Goal: Information Seeking & Learning: Learn about a topic

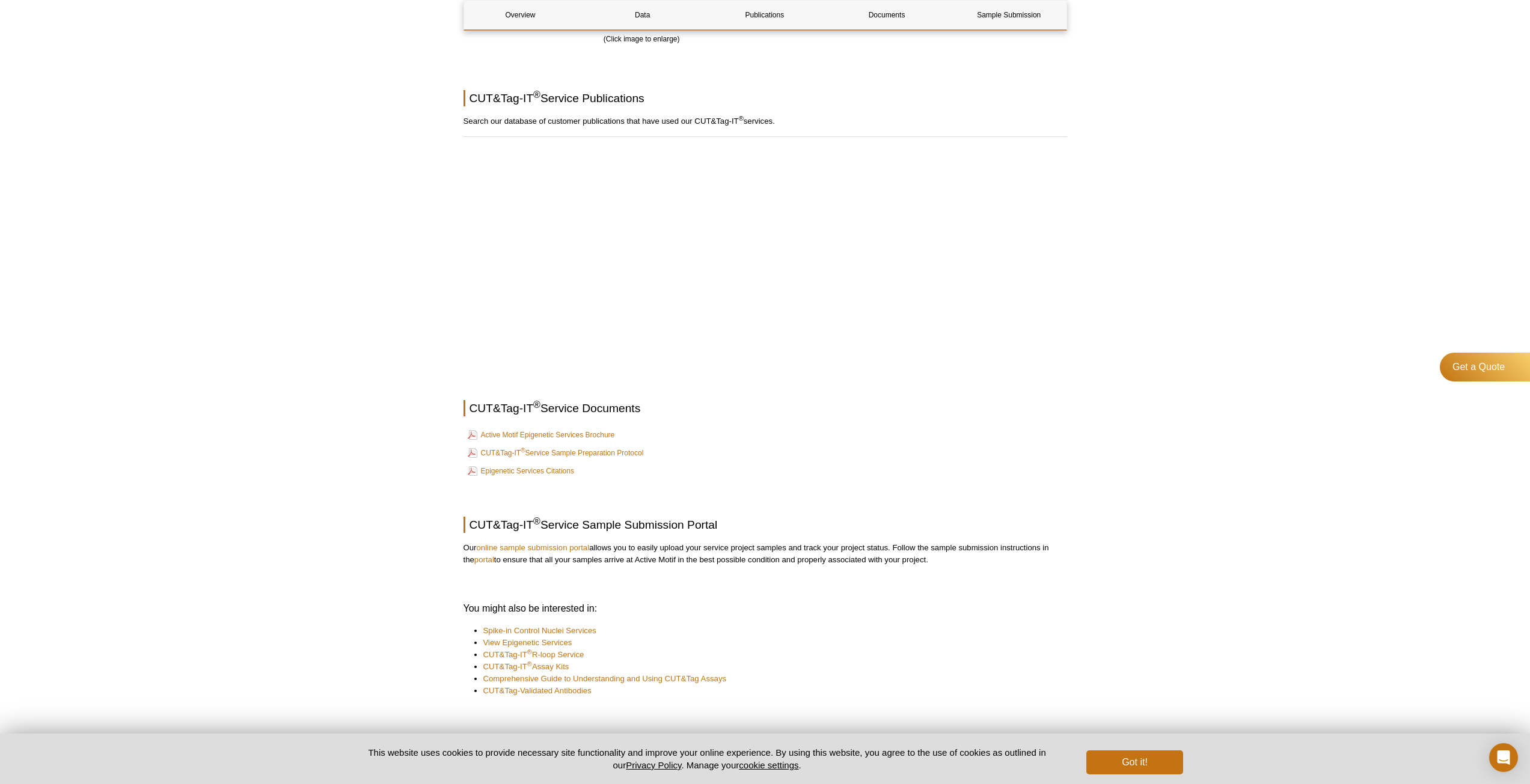
scroll to position [1377, 0]
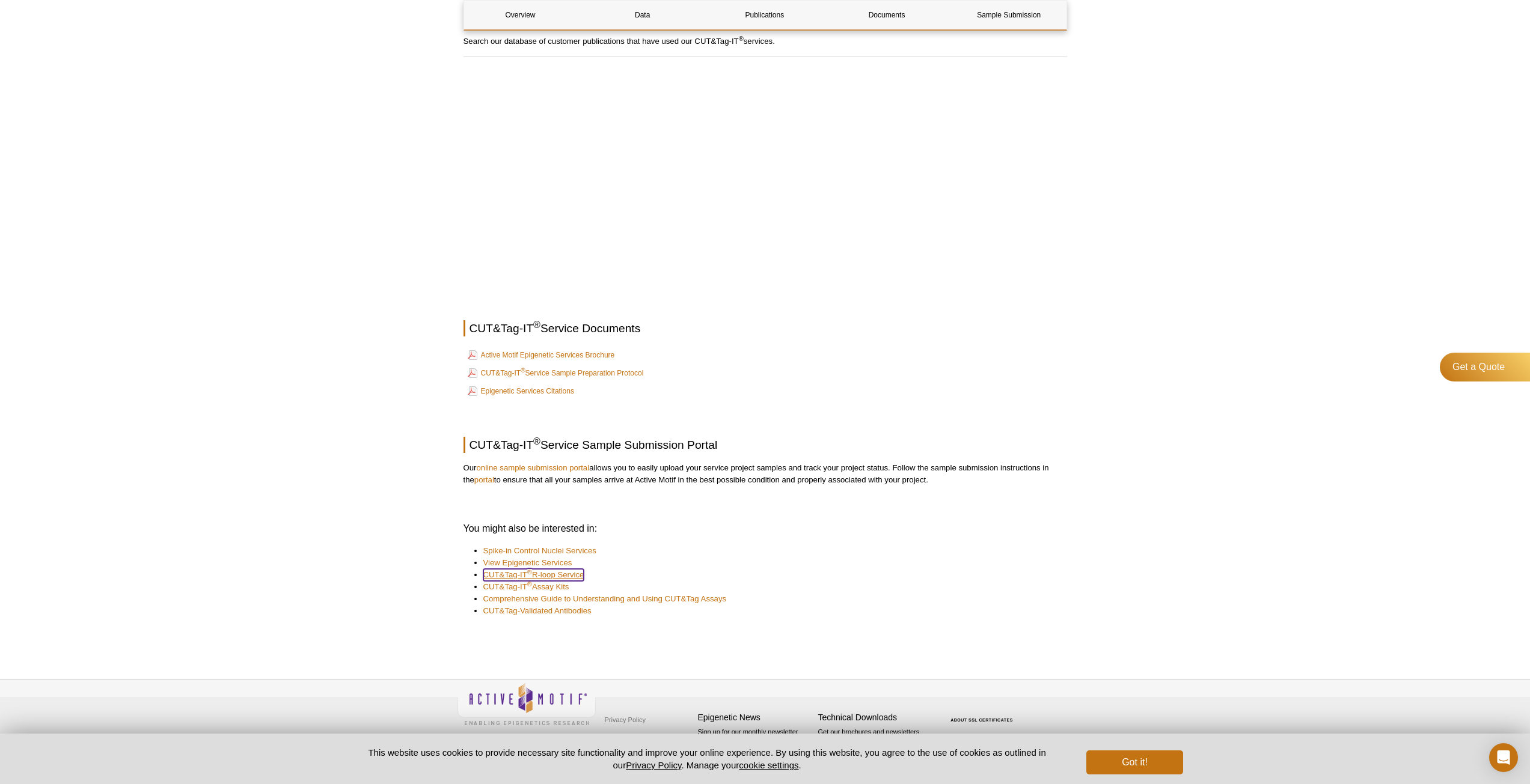
click at [578, 576] on link "CUT&Tag-IT ® R-loop Service" at bounding box center [534, 575] width 101 height 12
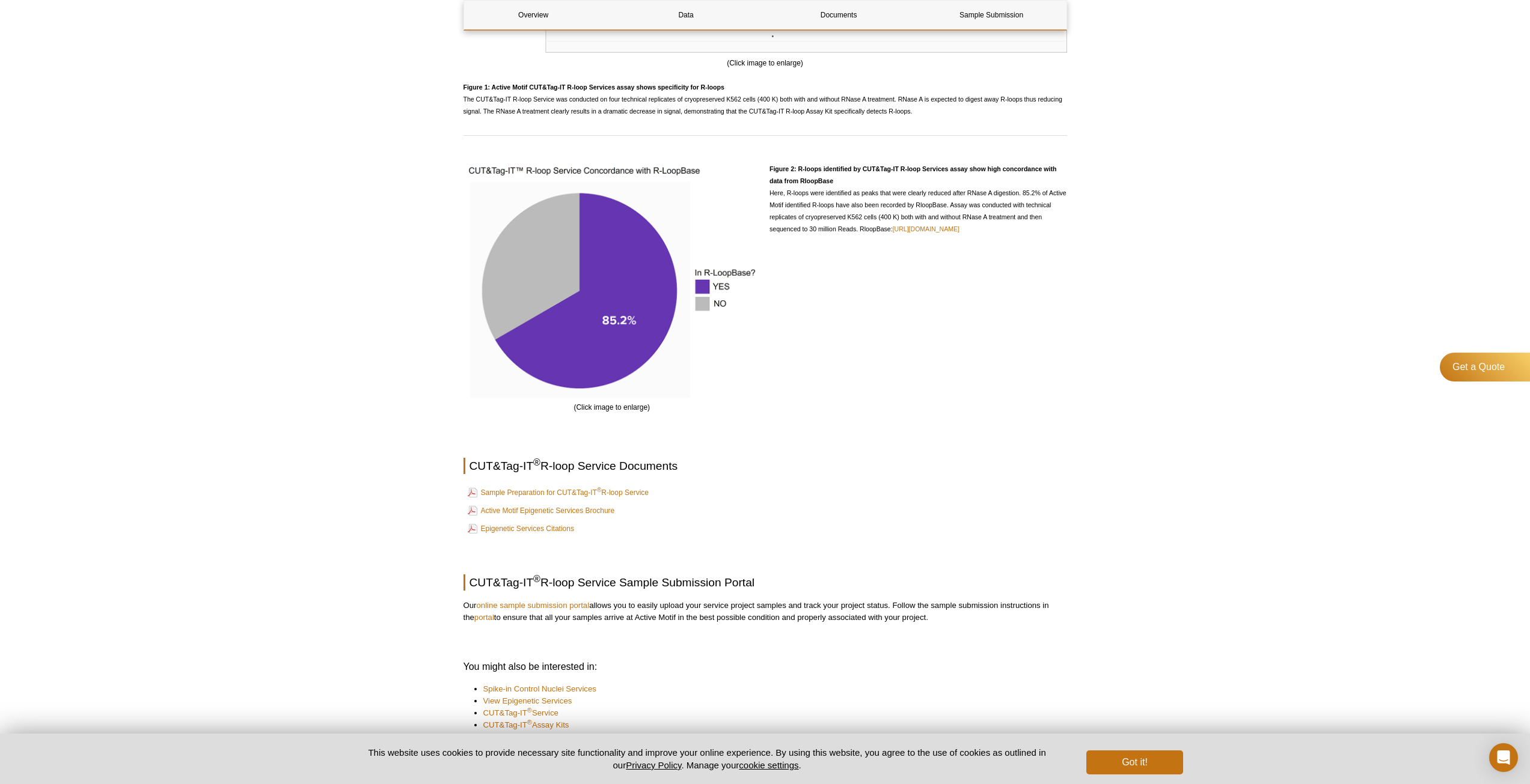
scroll to position [1304, 0]
click at [608, 485] on link "Sample Preparation for CUT&Tag-IT ® R-loop Service" at bounding box center [558, 492] width 181 height 15
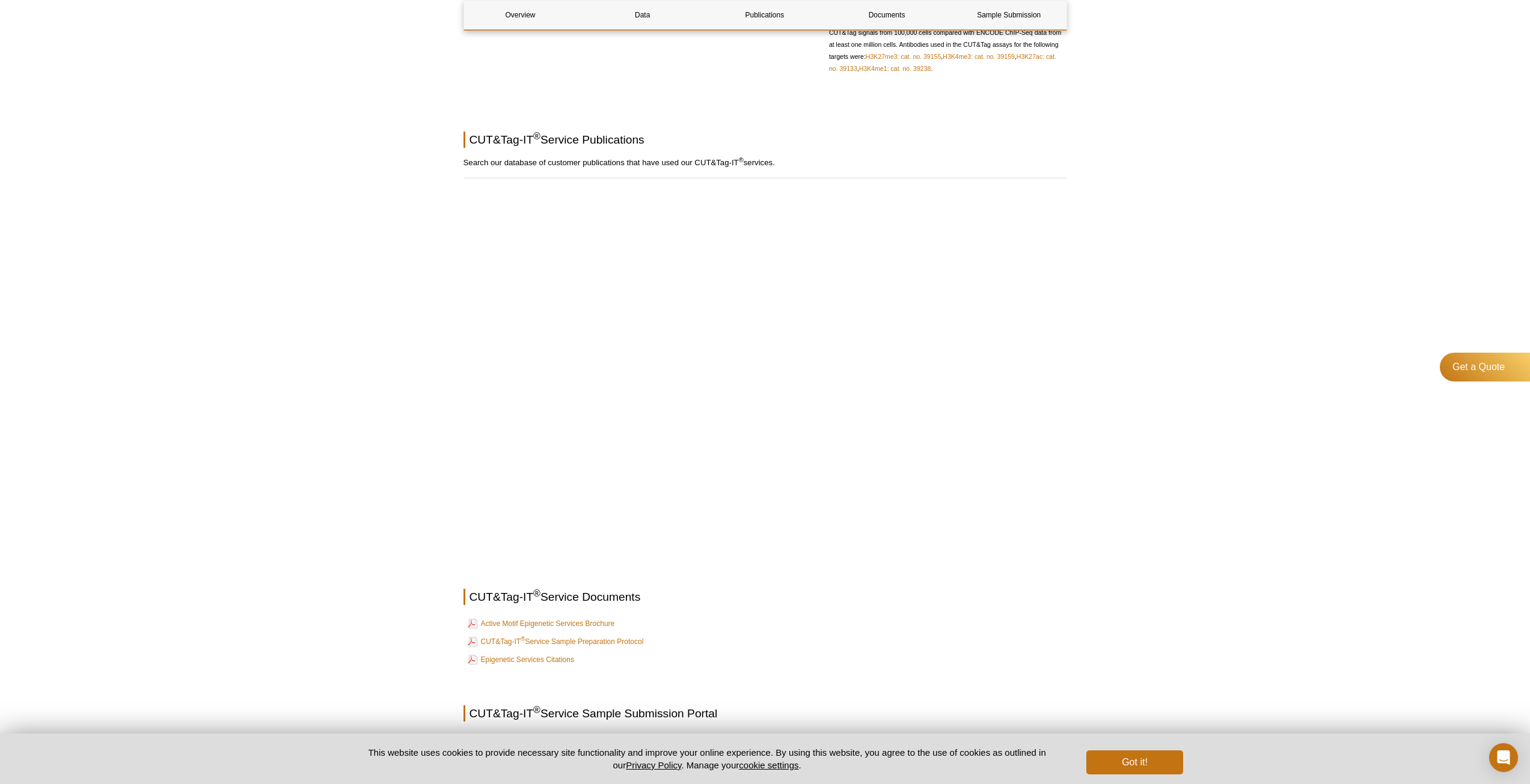
scroll to position [1077, 0]
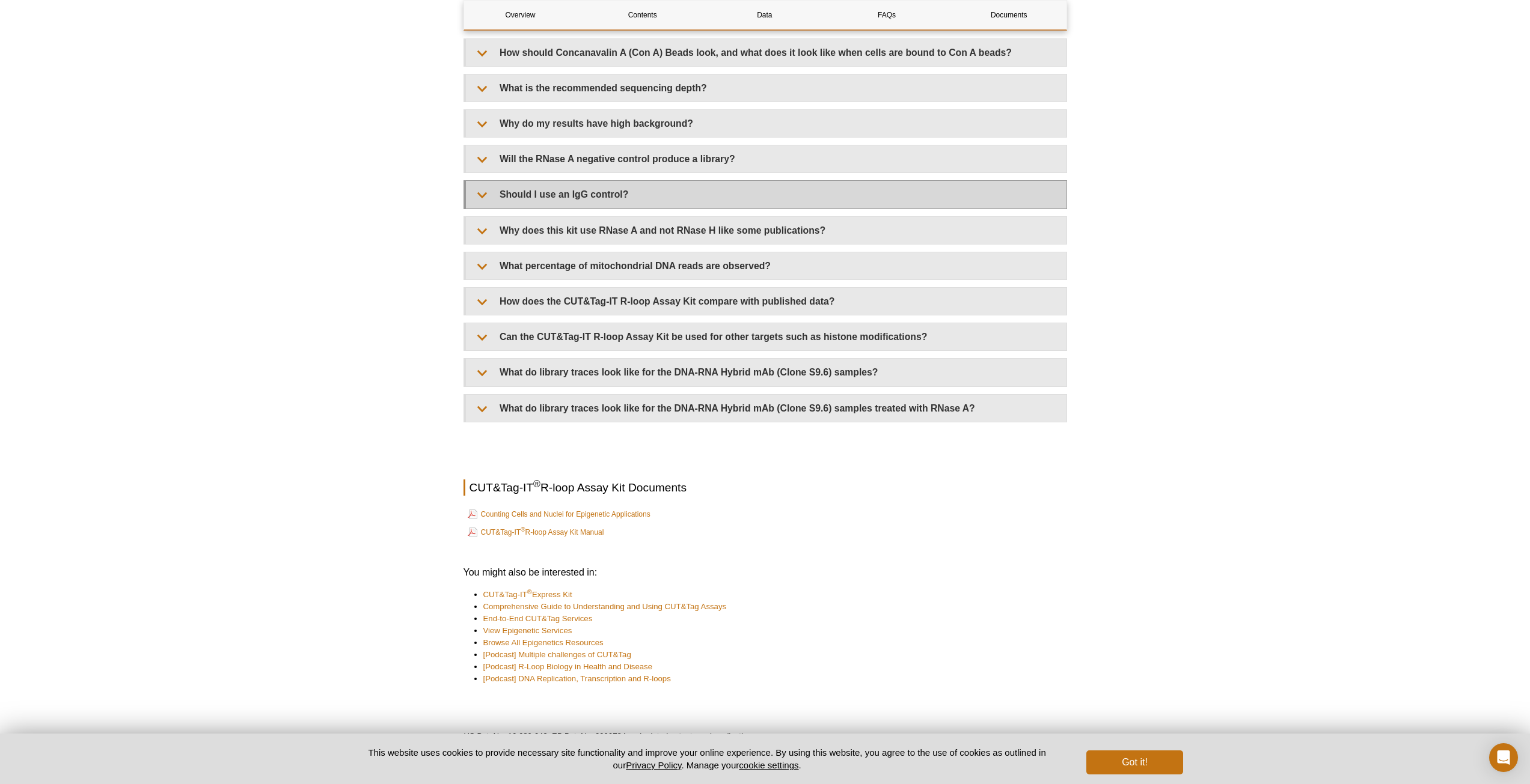
scroll to position [2584, 0]
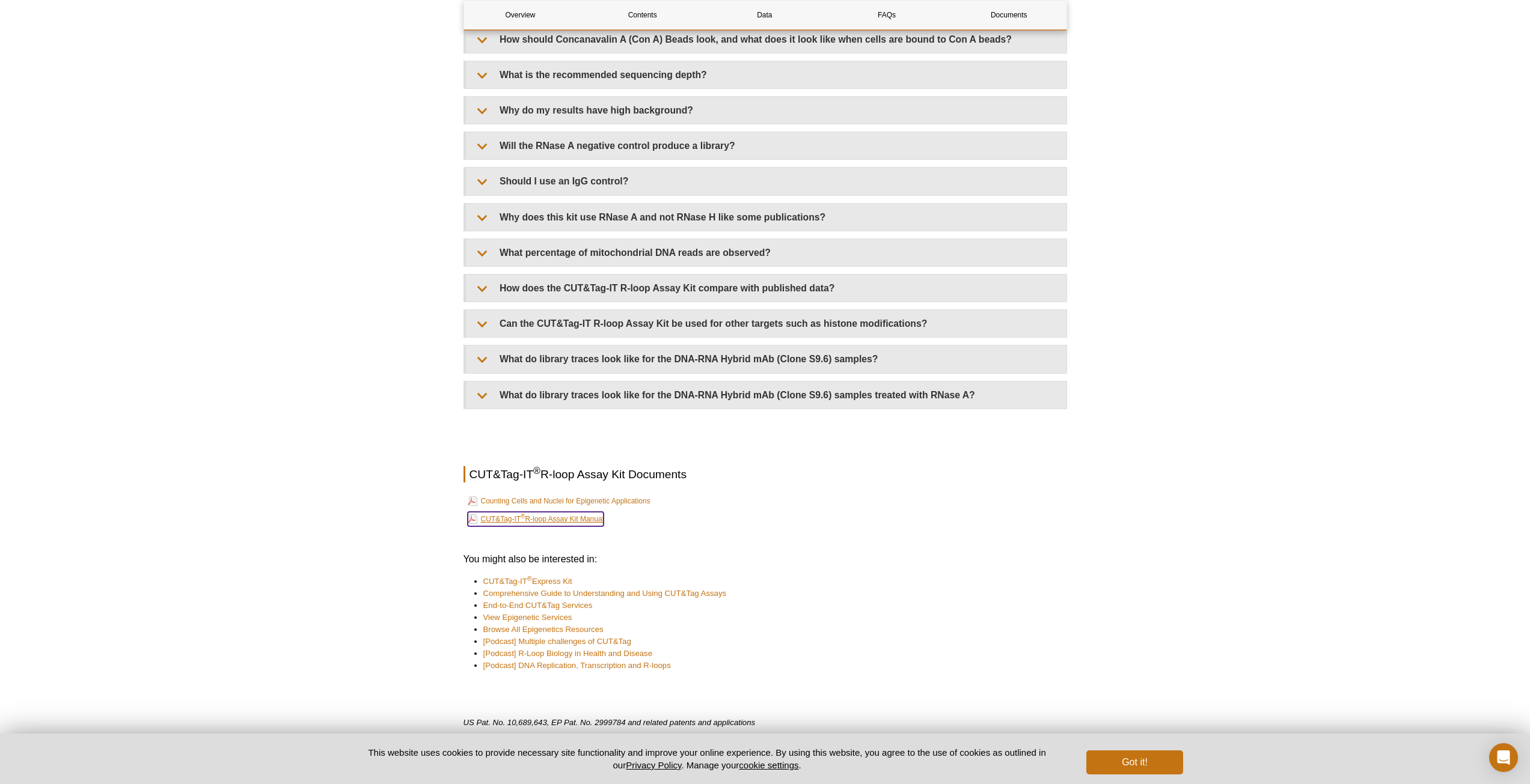
click at [599, 512] on link "CUT&Tag-IT ® R-loop Assay Kit Manual" at bounding box center [536, 519] width 137 height 15
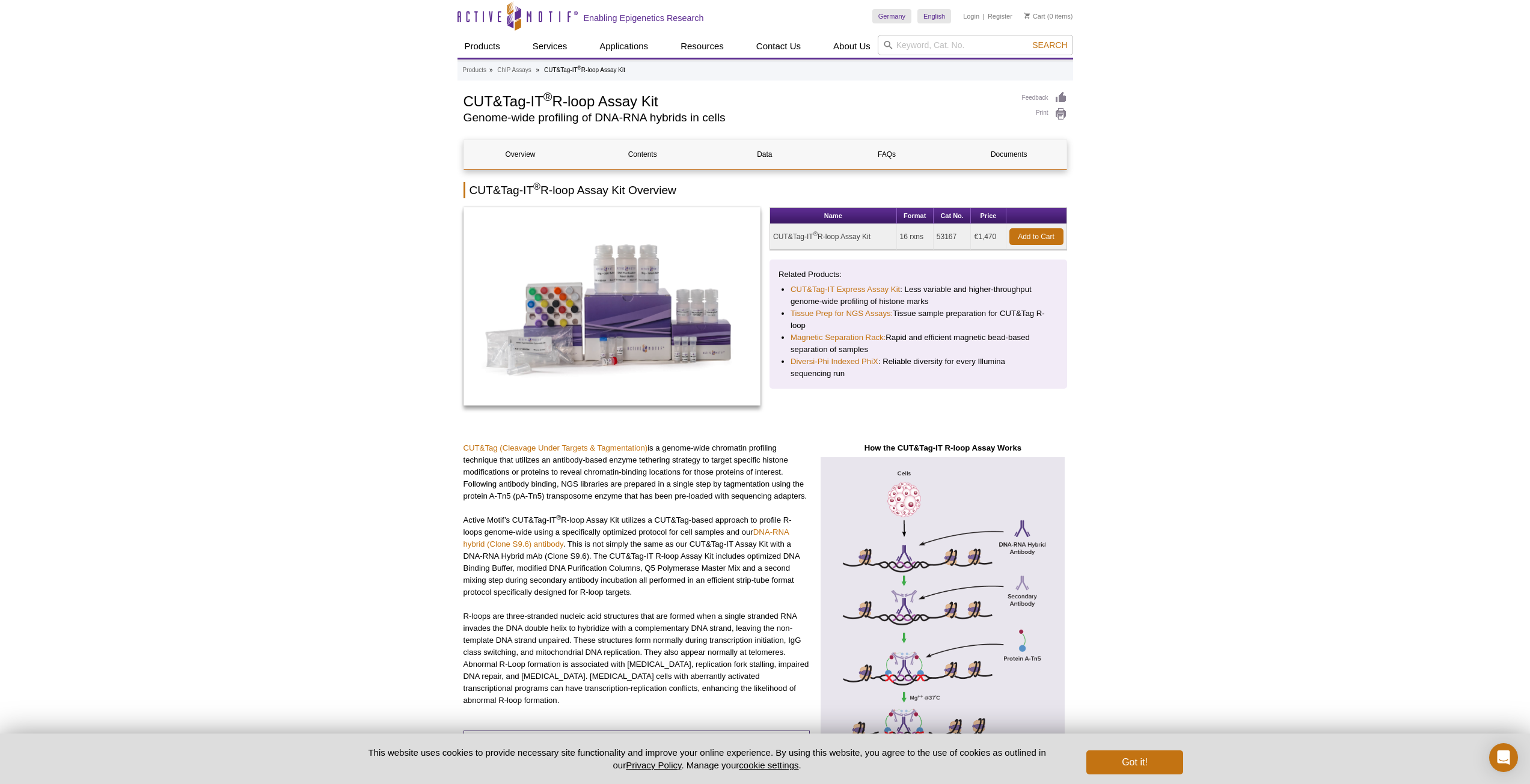
scroll to position [0, 0]
click at [873, 157] on link "FAQs" at bounding box center [887, 156] width 113 height 29
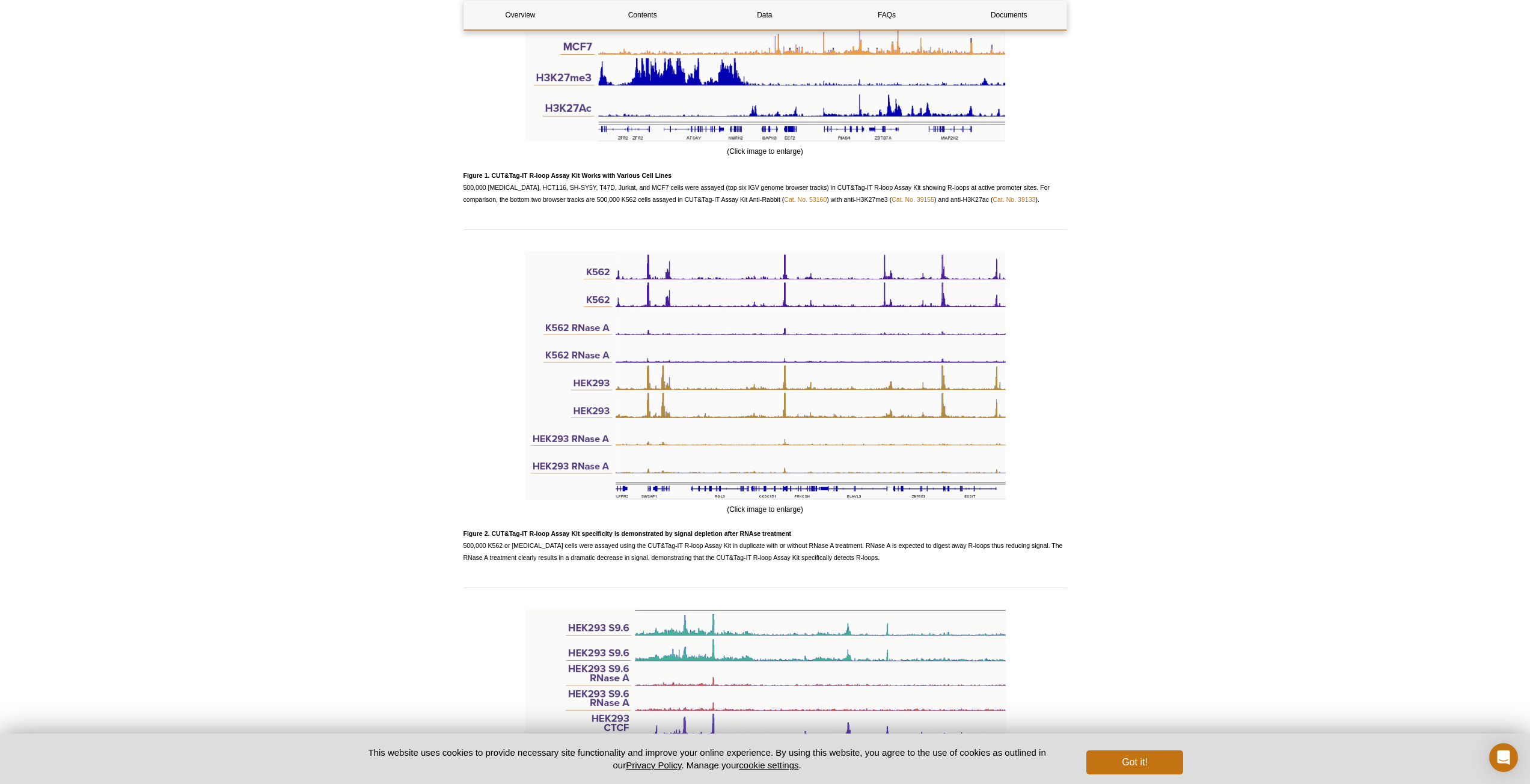
scroll to position [1121, 0]
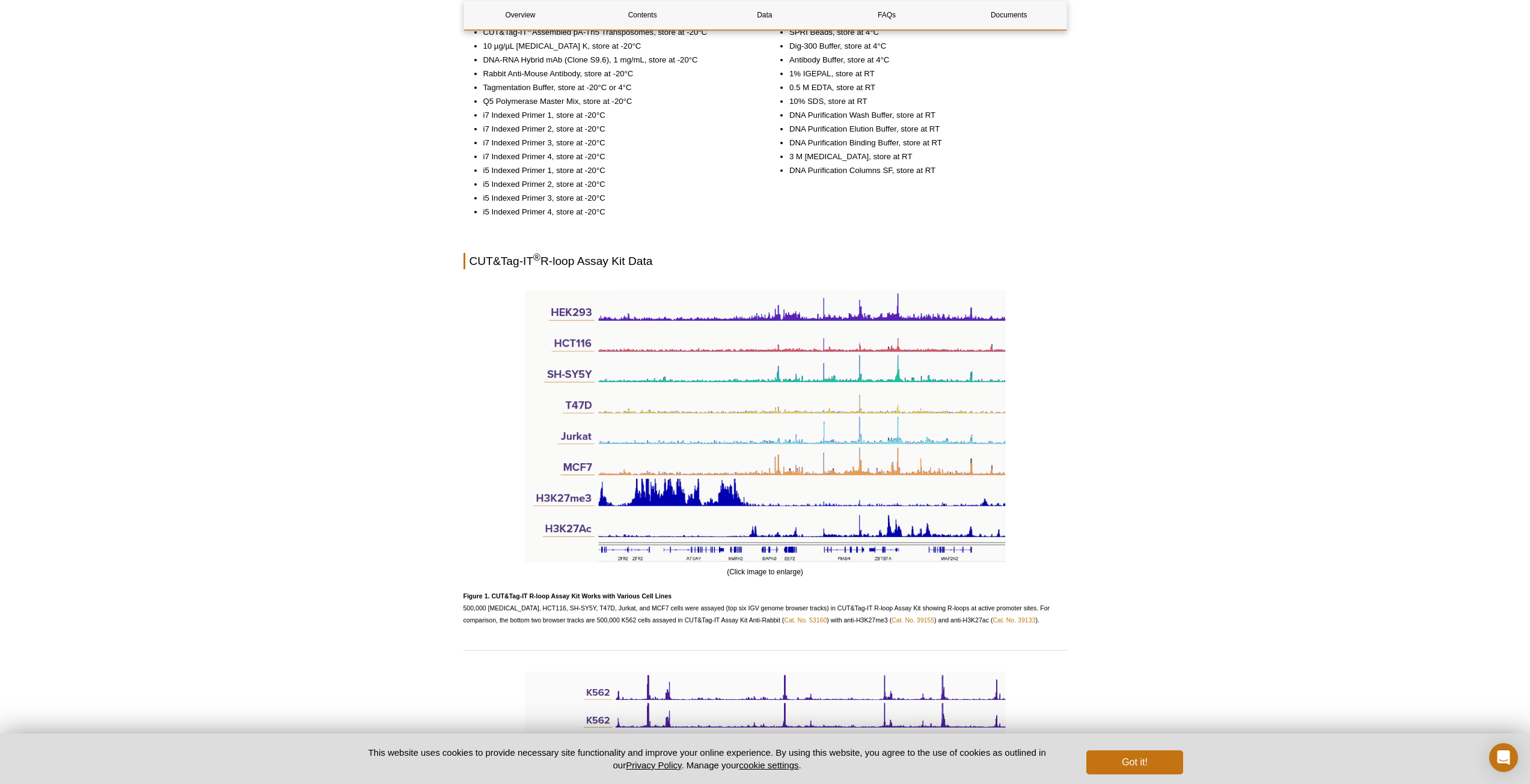
click at [1339, 165] on div "Active Motif Logo Enabling Epigenetics Research 0 Search Skip to content Active…" at bounding box center [765, 649] width 1530 height 3540
